Goal: Navigation & Orientation: Find specific page/section

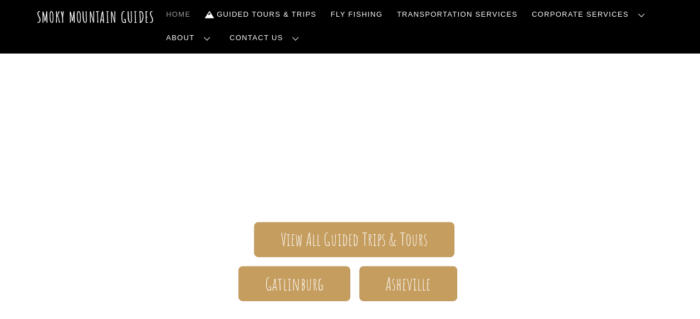
scroll to position [167, 0]
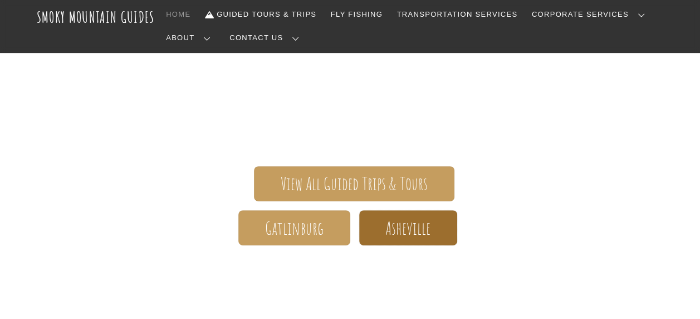
click at [400, 222] on span "Asheville" at bounding box center [407, 228] width 45 height 12
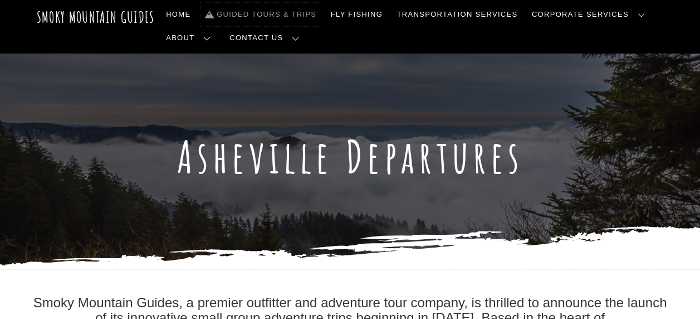
click at [260, 14] on link "Guided Tours & Trips" at bounding box center [260, 14] width 120 height 23
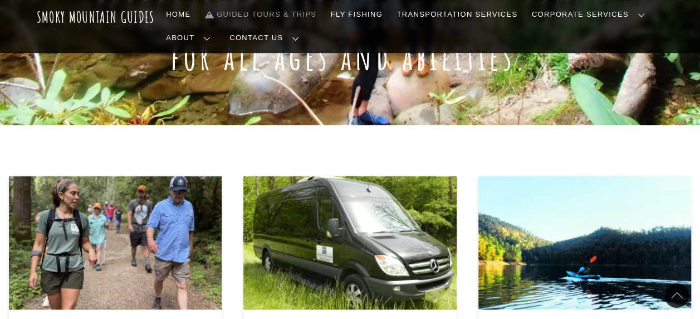
scroll to position [163, 0]
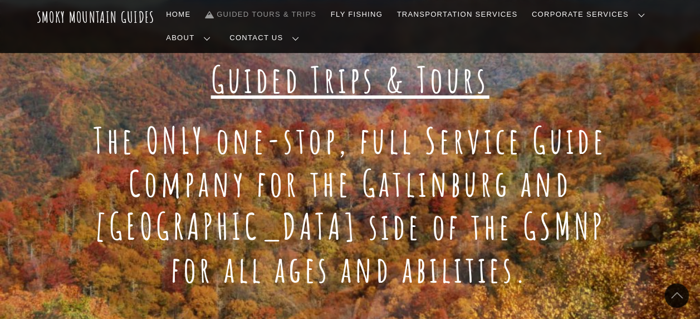
click at [0, 0] on link "Team Building" at bounding box center [0, 0] width 0 height 0
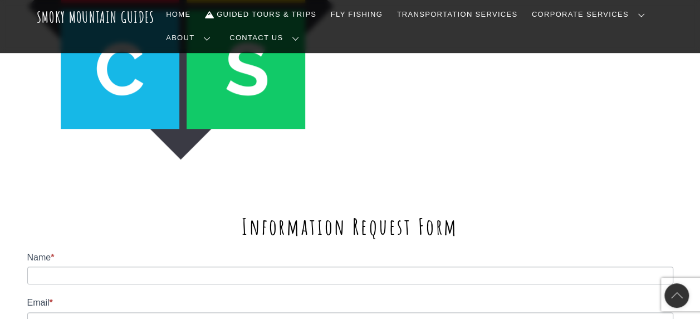
scroll to position [4510, 0]
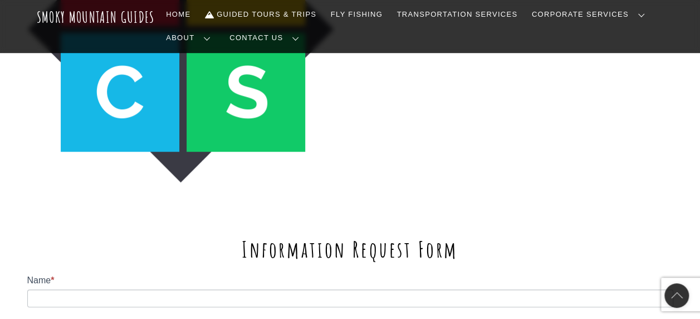
click at [0, 0] on link "Immersive Transformation" at bounding box center [0, 0] width 0 height 0
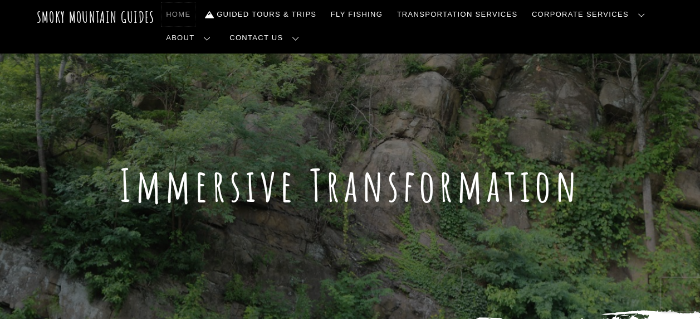
click at [161, 11] on link "Home" at bounding box center [177, 14] width 33 height 23
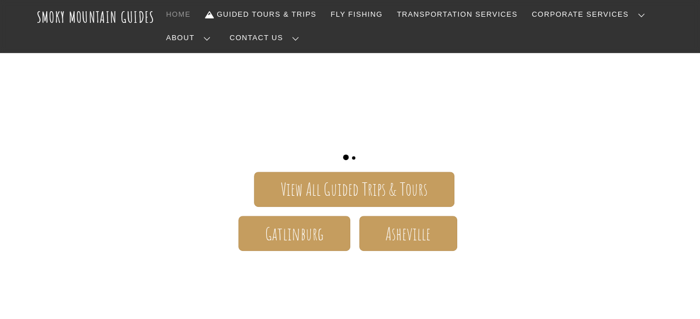
scroll to position [223, 0]
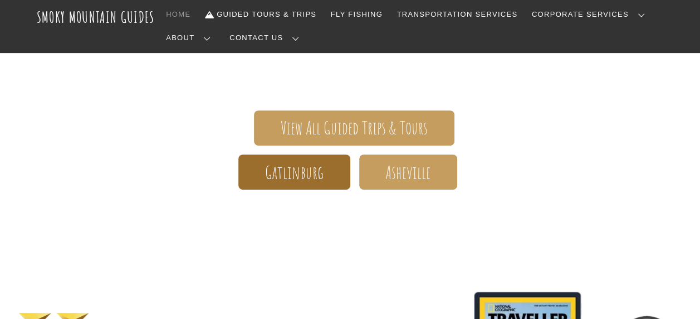
click at [308, 166] on span "Gatlinburg" at bounding box center [294, 172] width 59 height 12
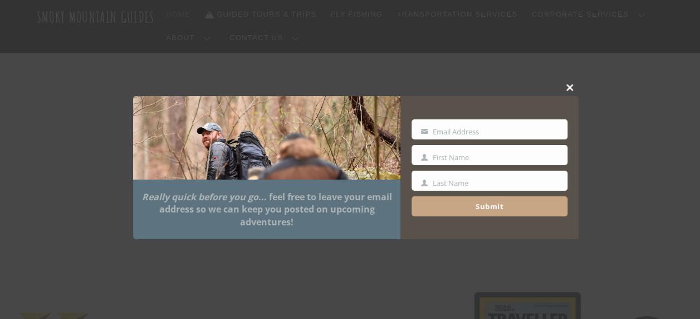
click at [567, 87] on span at bounding box center [570, 87] width 17 height 7
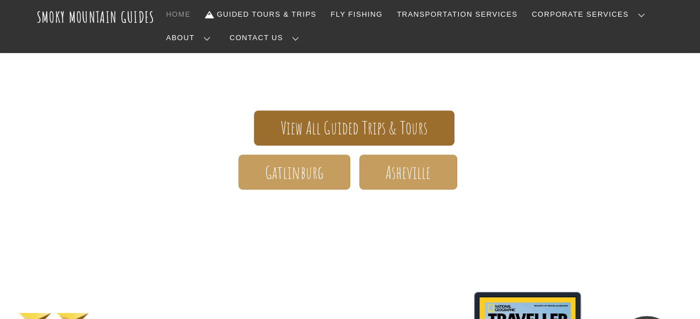
click at [388, 122] on span "View All Guided Trips & Tours" at bounding box center [355, 128] width 148 height 12
